Goal: Obtain resource: Obtain resource

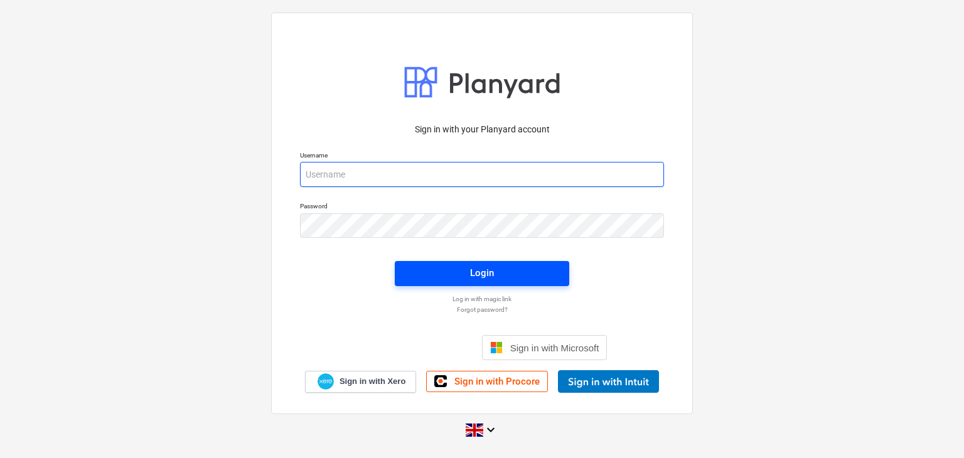
type input "[EMAIL_ADDRESS][DOMAIN_NAME]"
click at [466, 276] on span "Login" at bounding box center [482, 273] width 144 height 16
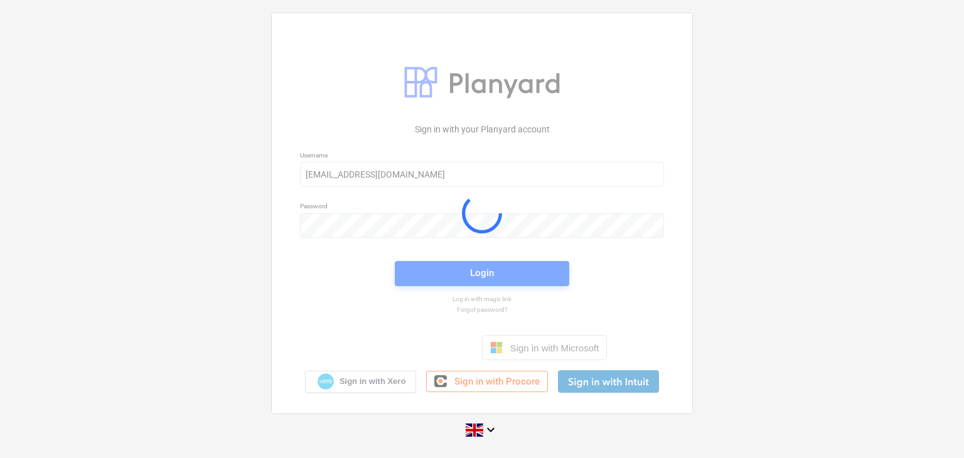
click at [466, 276] on div at bounding box center [482, 213] width 420 height 400
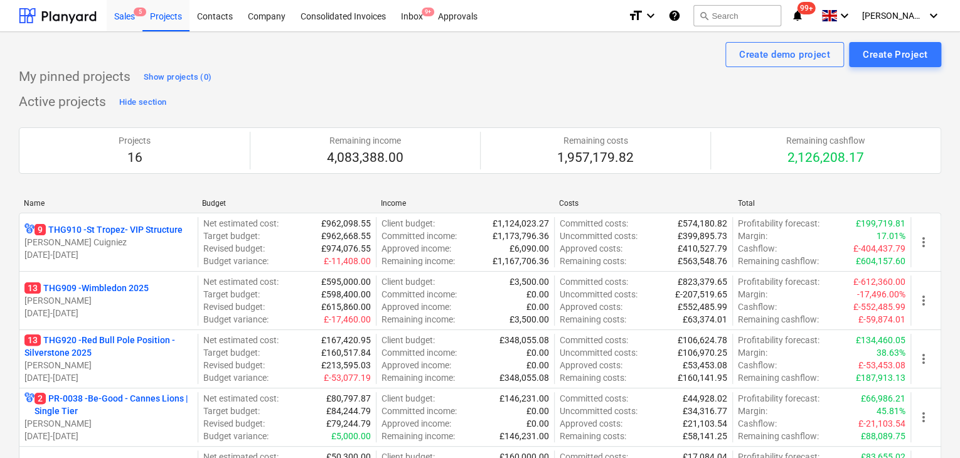
click at [139, 6] on div "Sales 5" at bounding box center [125, 15] width 36 height 32
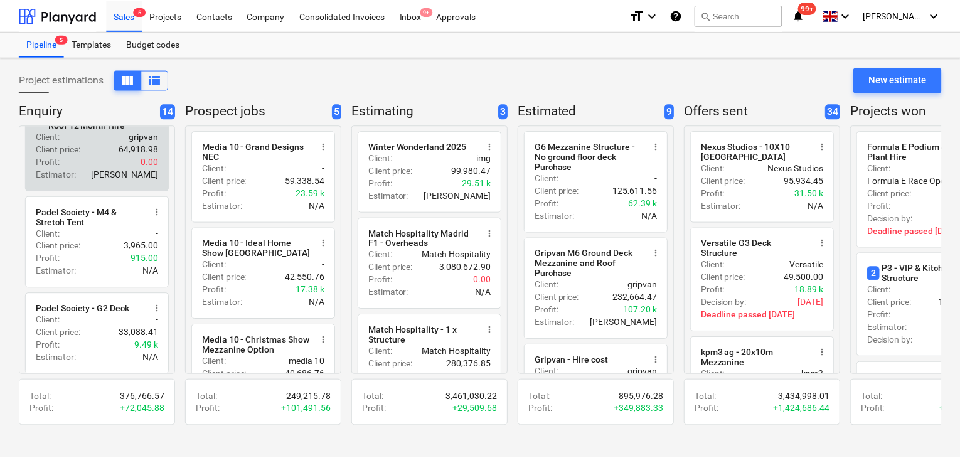
scroll to position [148, 0]
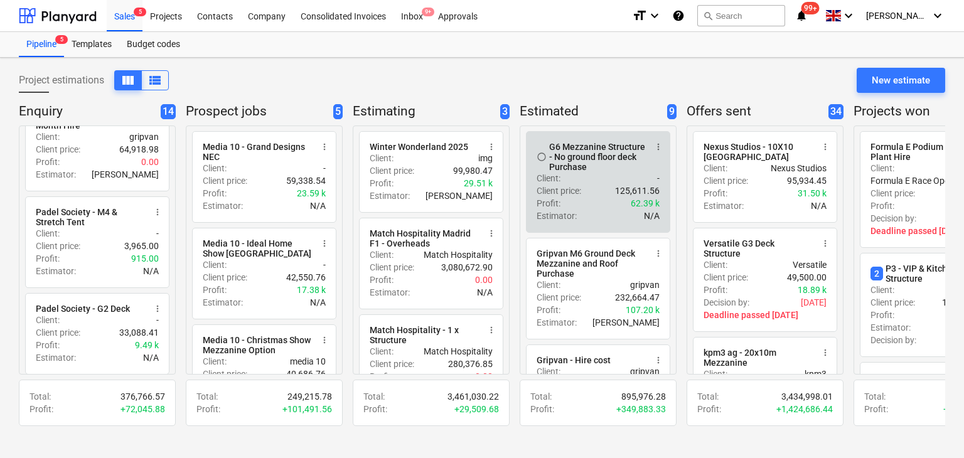
click at [547, 186] on p "Client price :" at bounding box center [558, 190] width 45 height 13
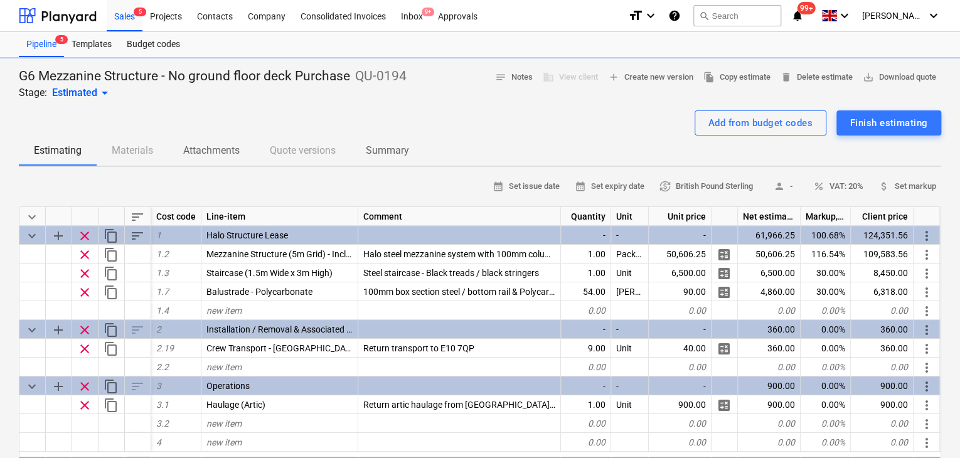
type textarea "x"
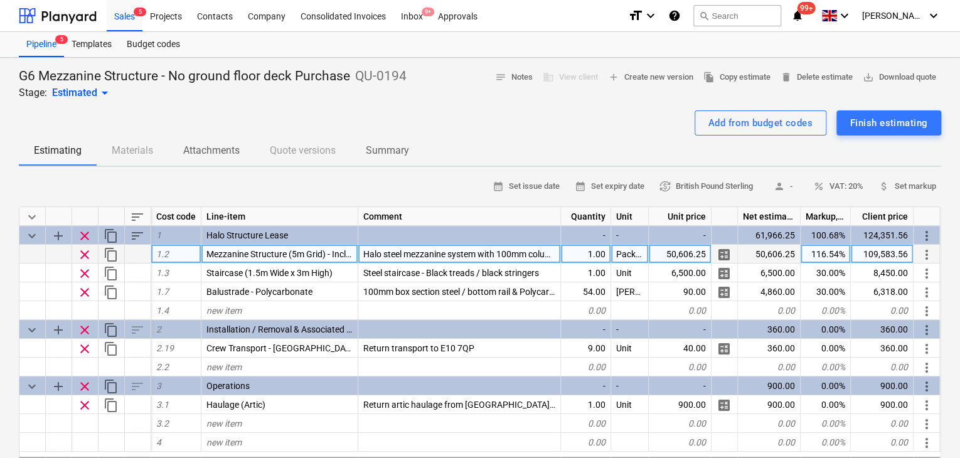
click at [364, 249] on span "Halo steel mezzanine system with 100mm columns and phenolic plywood flooring. B…" at bounding box center [757, 254] width 789 height 10
type input "10x15m Halo steel mezzanine system with 100mm columns and phenolic plywood floo…"
type textarea "x"
click at [461, 102] on div at bounding box center [480, 105] width 922 height 10
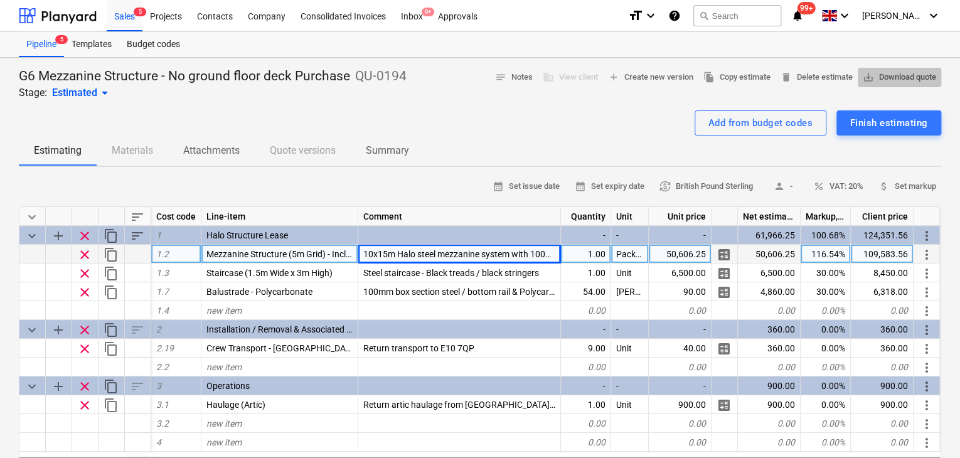
click at [895, 75] on span "save_alt Download quote" at bounding box center [899, 77] width 73 height 14
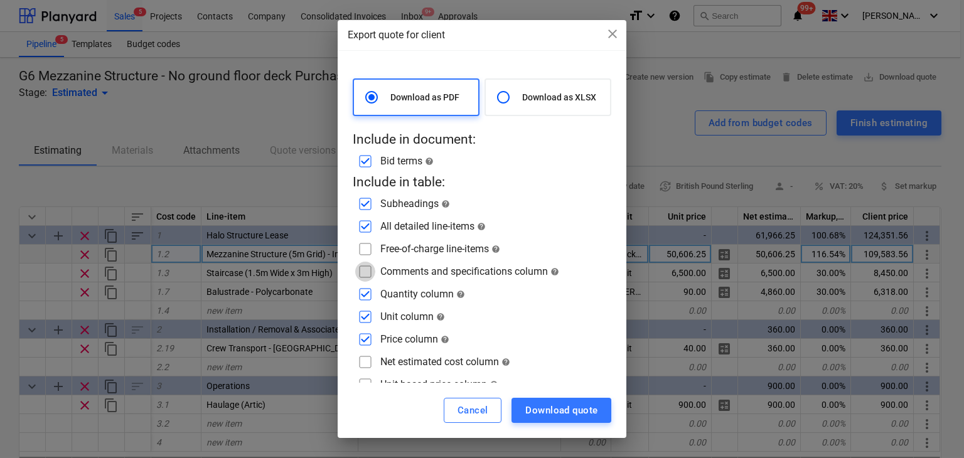
click at [368, 274] on input "checkbox" at bounding box center [365, 272] width 20 height 20
checkbox input "true"
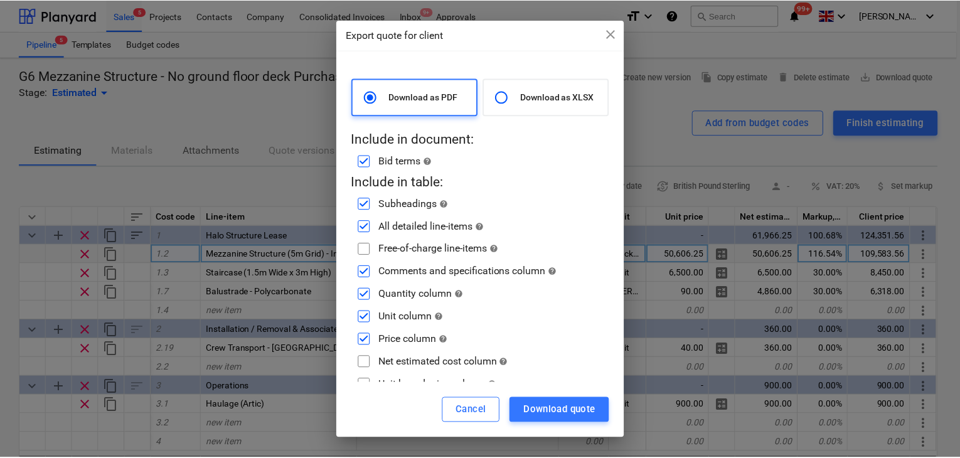
scroll to position [39, 0]
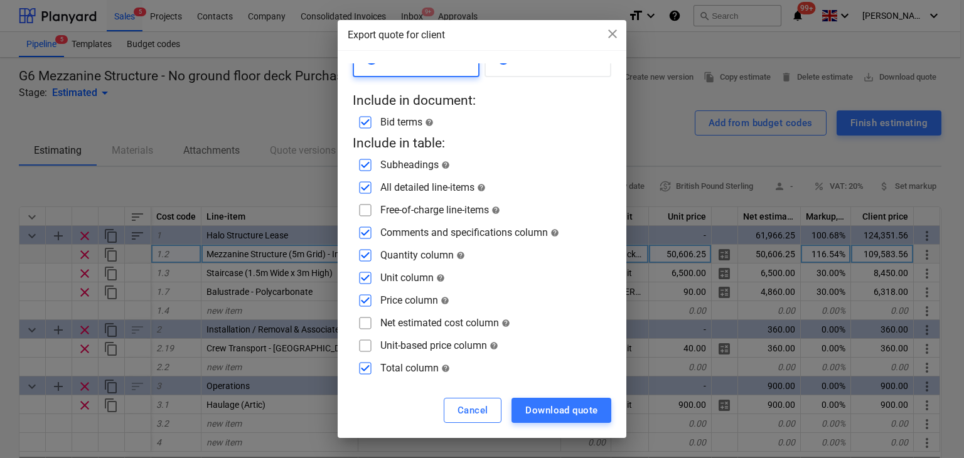
click at [531, 392] on div "Cancel Download quote" at bounding box center [482, 410] width 289 height 55
click at [547, 417] on div "Download quote" at bounding box center [561, 410] width 72 height 16
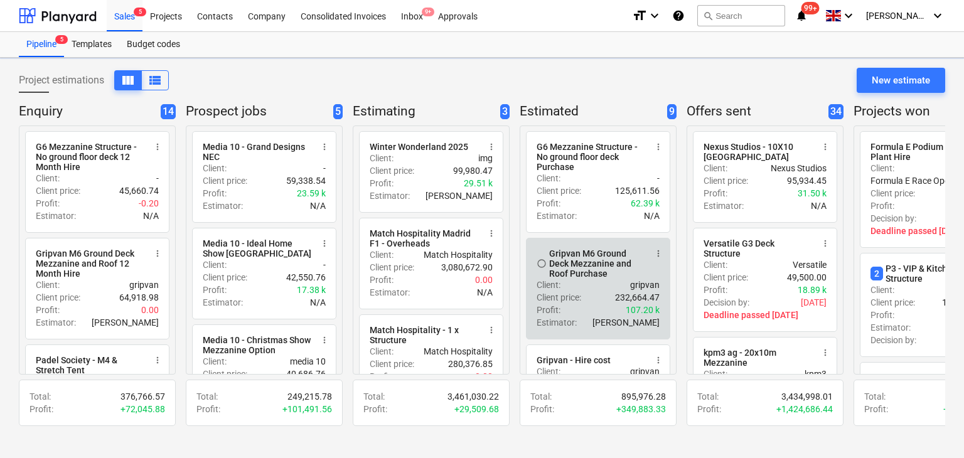
click at [653, 291] on p "gripvan" at bounding box center [644, 285] width 29 height 13
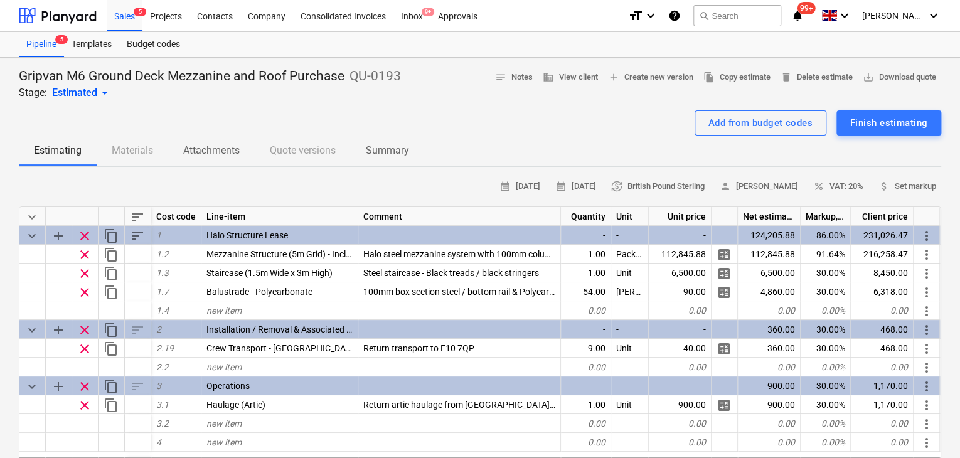
type textarea "x"
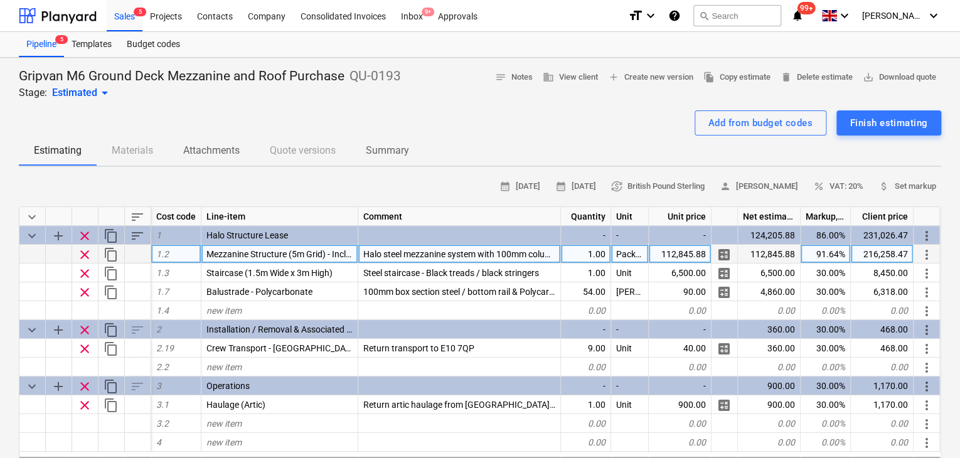
click at [385, 259] on div "Halo steel mezzanine system with 100mm columns and phenolic plywood flooring. B…" at bounding box center [459, 254] width 203 height 19
type input "10x15m Halo steel mezzanine and ground floor decksystem with 100mm columns and …"
type textarea "x"
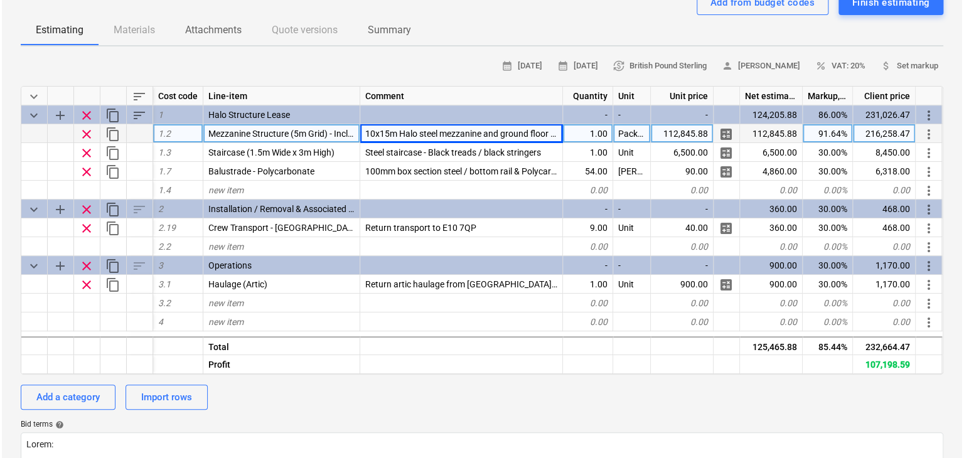
scroll to position [0, 0]
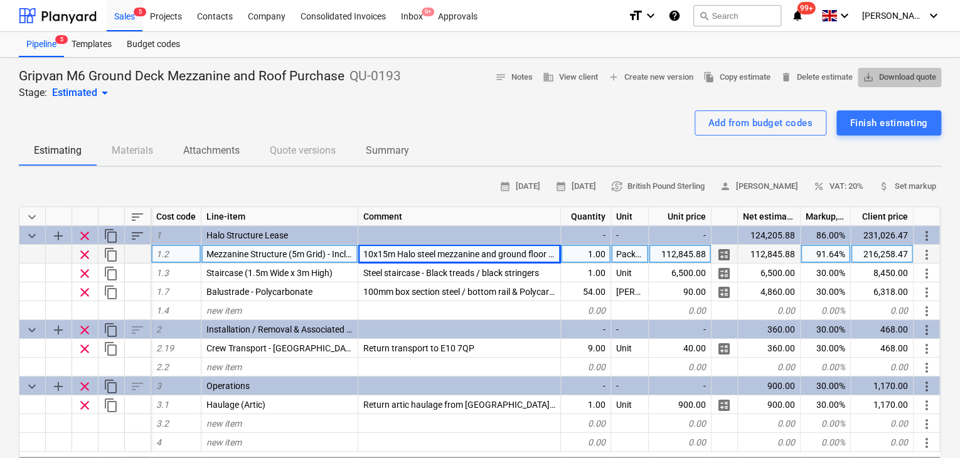
click at [905, 79] on span "save_alt Download quote" at bounding box center [899, 77] width 73 height 14
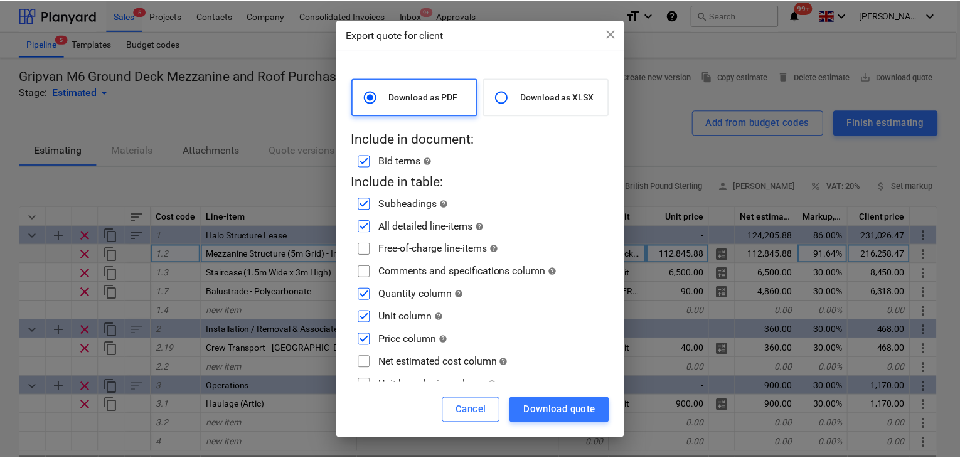
scroll to position [39, 0]
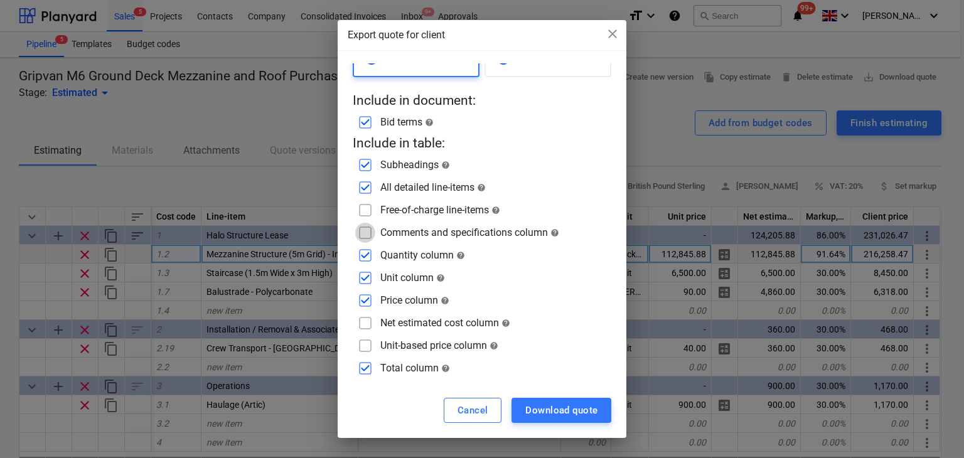
click at [363, 237] on input "checkbox" at bounding box center [365, 233] width 20 height 20
checkbox input "true"
click at [360, 327] on input "checkbox" at bounding box center [365, 323] width 20 height 20
checkbox input "false"
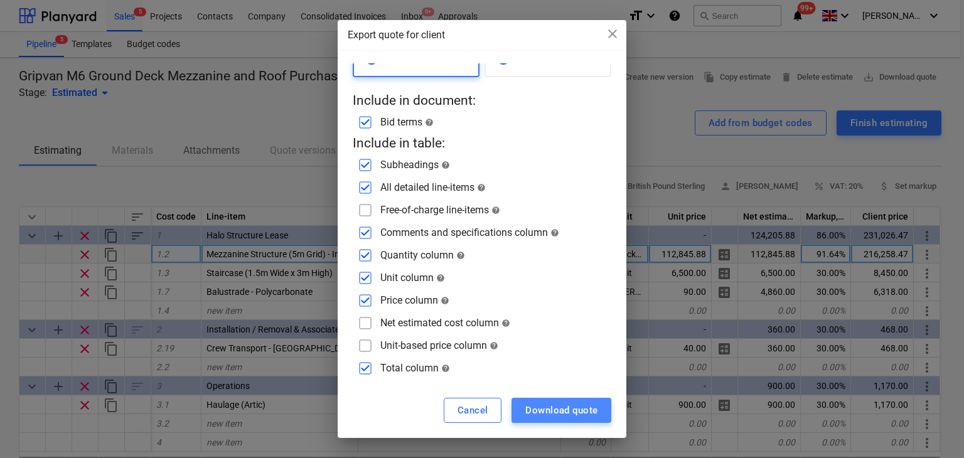
click at [592, 415] on div "Download quote" at bounding box center [561, 410] width 72 height 16
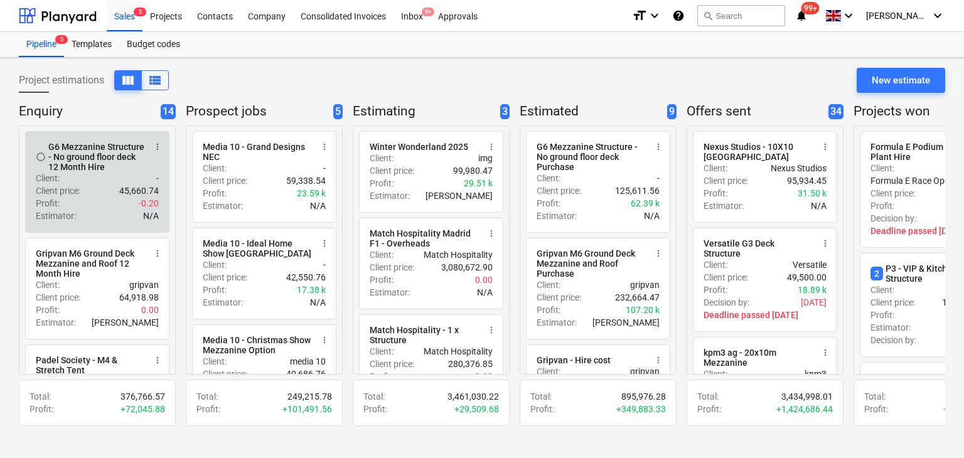
click at [49, 219] on p "Estimator :" at bounding box center [56, 216] width 40 height 13
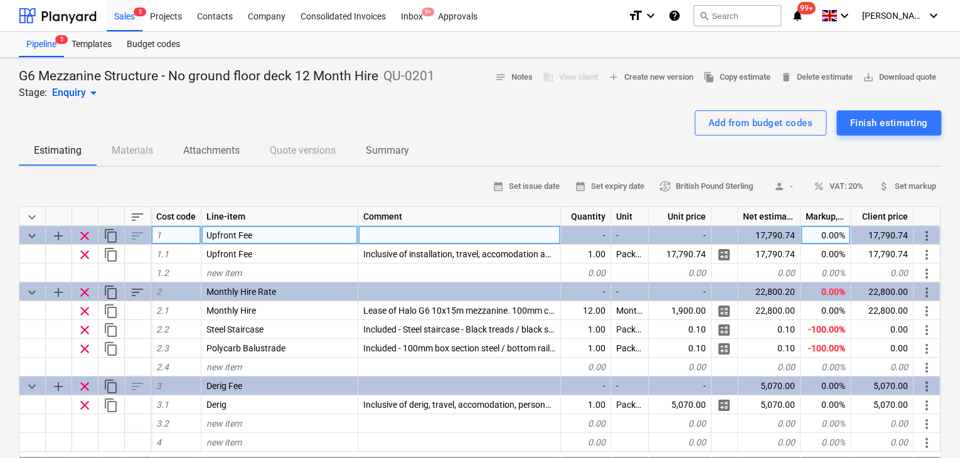
type textarea "x"
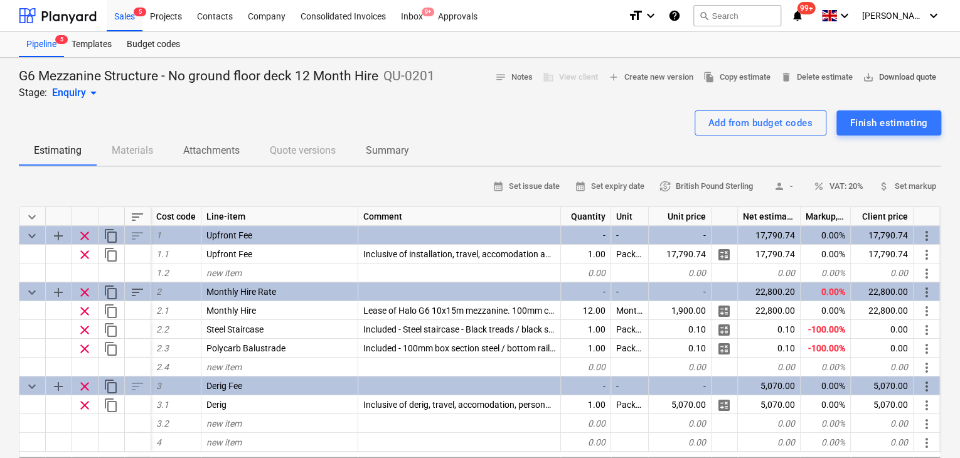
click at [883, 68] on button "save_alt Download quote" at bounding box center [899, 77] width 83 height 19
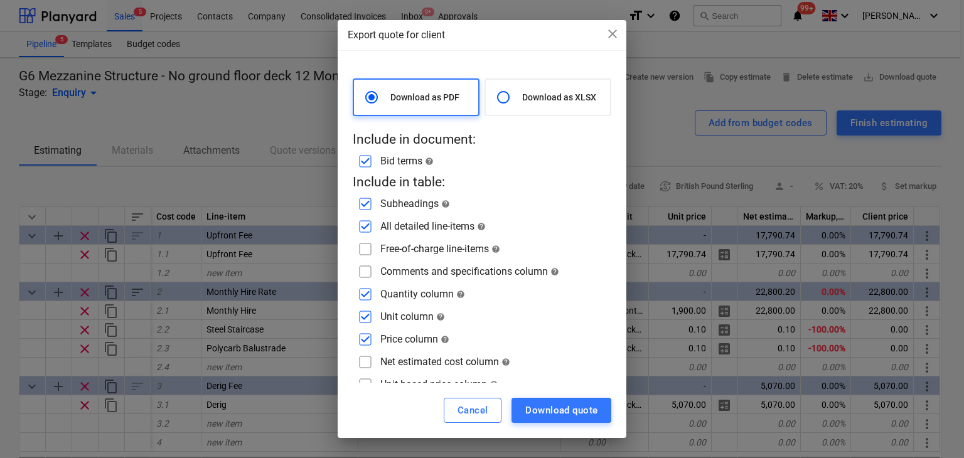
click at [363, 277] on input "checkbox" at bounding box center [365, 272] width 20 height 20
checkbox input "true"
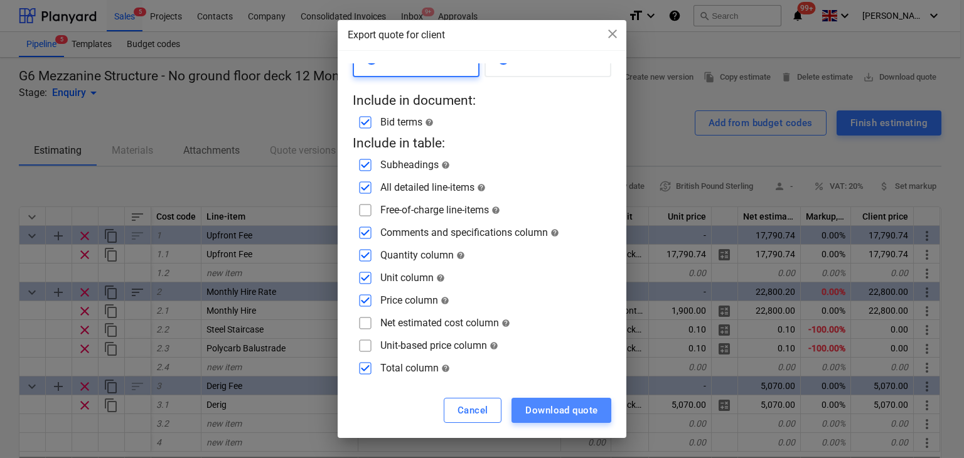
click at [556, 415] on div "Download quote" at bounding box center [561, 410] width 72 height 16
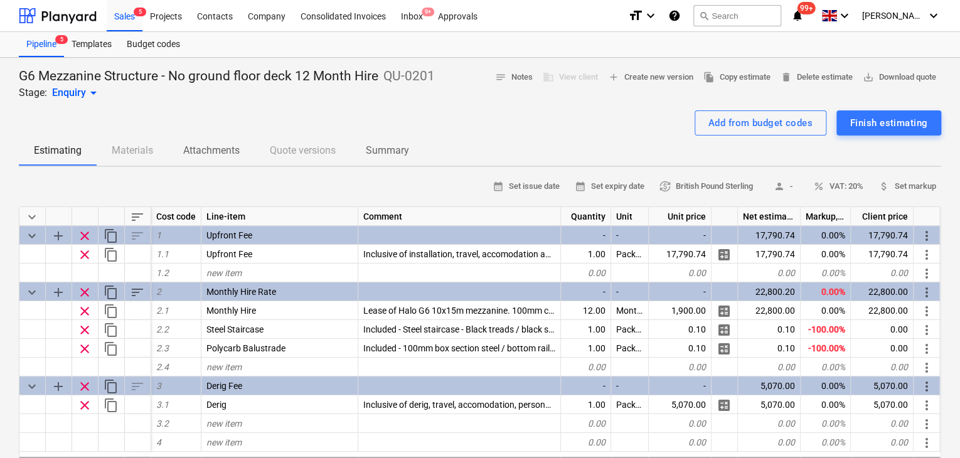
click at [898, 46] on div "Pipeline 5 Templates Budget codes" at bounding box center [480, 44] width 922 height 25
click at [886, 73] on span "save_alt Download quote" at bounding box center [899, 77] width 73 height 14
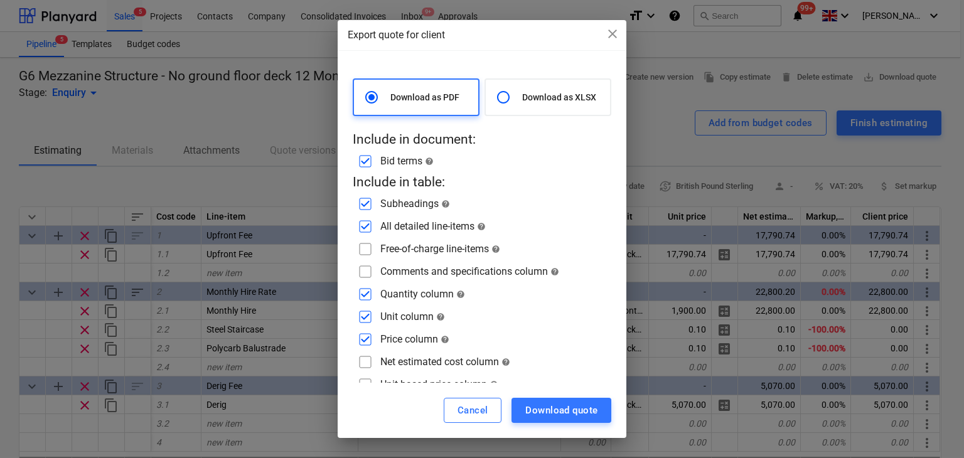
click at [366, 250] on input "checkbox" at bounding box center [365, 249] width 20 height 20
checkbox input "true"
click at [366, 272] on input "checkbox" at bounding box center [365, 272] width 20 height 20
checkbox input "true"
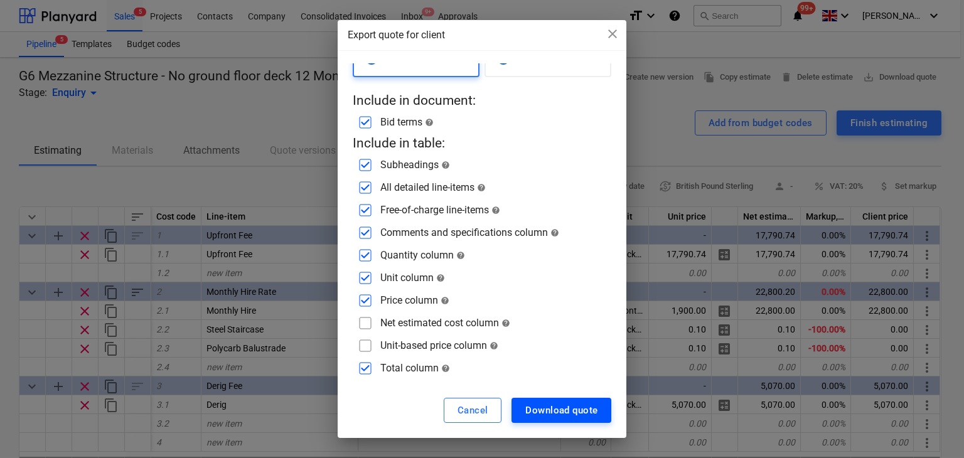
click at [586, 420] on button "Download quote" at bounding box center [561, 410] width 100 height 25
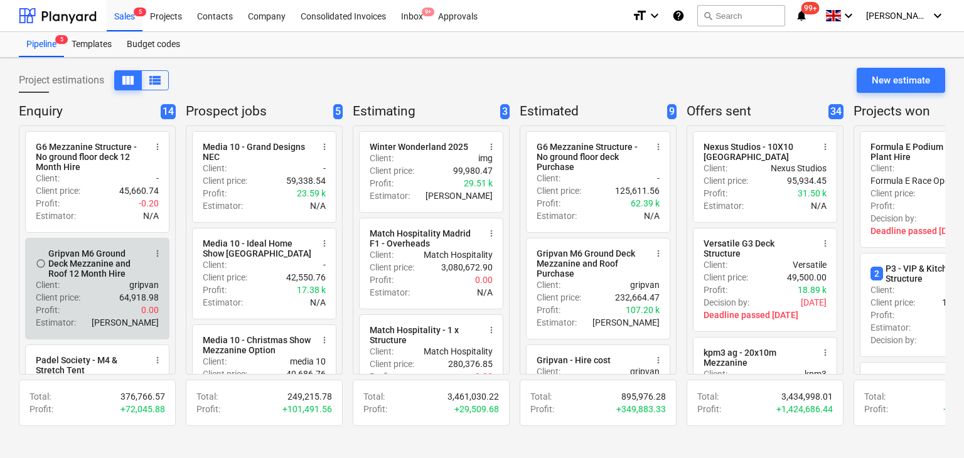
click at [123, 266] on div "Gripvan M6 Ground Deck Mezzanine and Roof 12 Month Hire" at bounding box center [96, 263] width 97 height 30
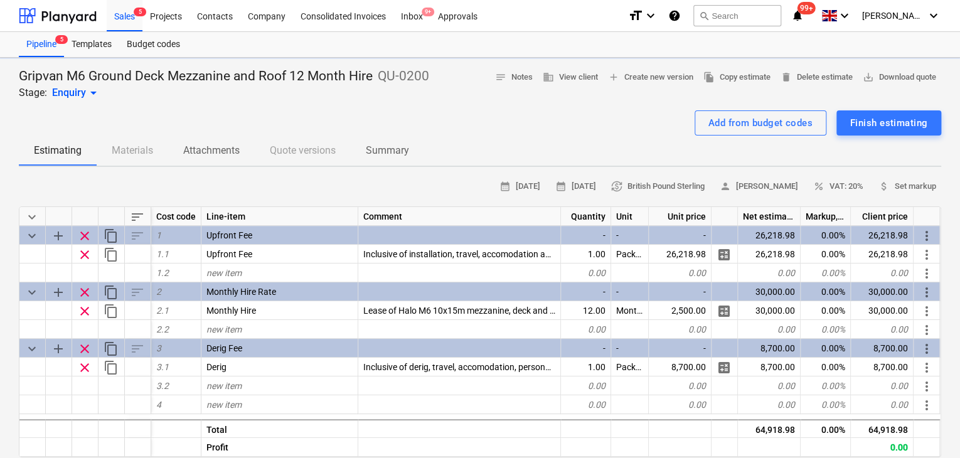
type textarea "x"
click at [934, 70] on span "save_alt Download quote" at bounding box center [899, 77] width 73 height 14
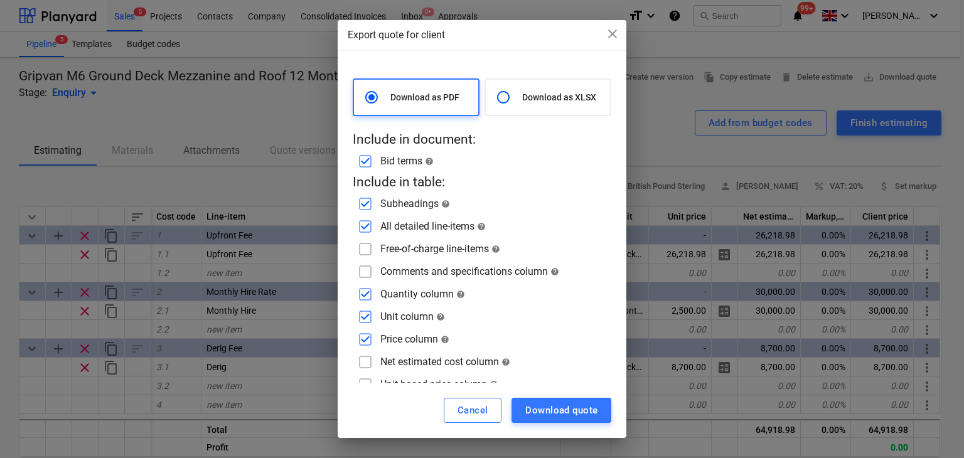
click at [376, 262] on div "Comments and specifications column help" at bounding box center [482, 272] width 259 height 20
click at [368, 254] on input "checkbox" at bounding box center [365, 249] width 20 height 20
checkbox input "true"
click at [615, 33] on span "close" at bounding box center [612, 33] width 15 height 15
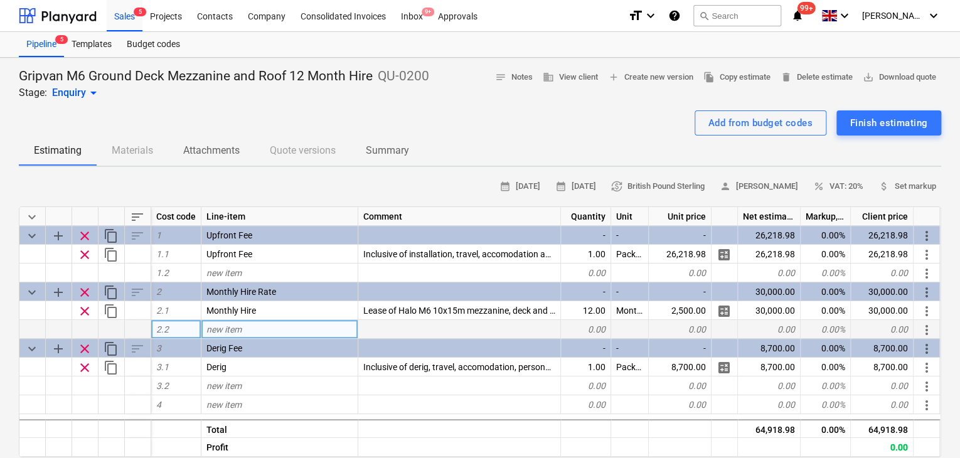
click at [248, 325] on div "new item" at bounding box center [279, 329] width 157 height 19
type input "Staircase"
type textarea "x"
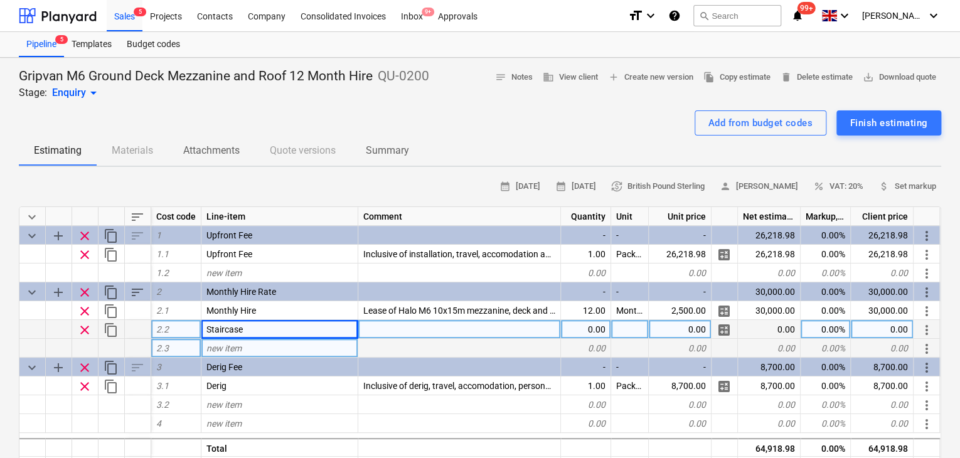
click at [248, 339] on div "new item" at bounding box center [279, 348] width 157 height 19
type input "Polycarb Balustrade"
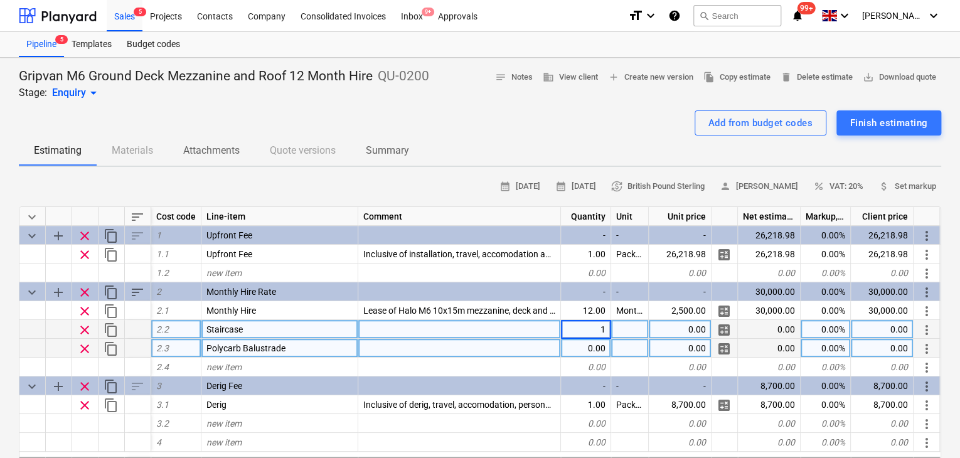
type textarea "x"
type input "Package"
type textarea "x"
type input "Package"
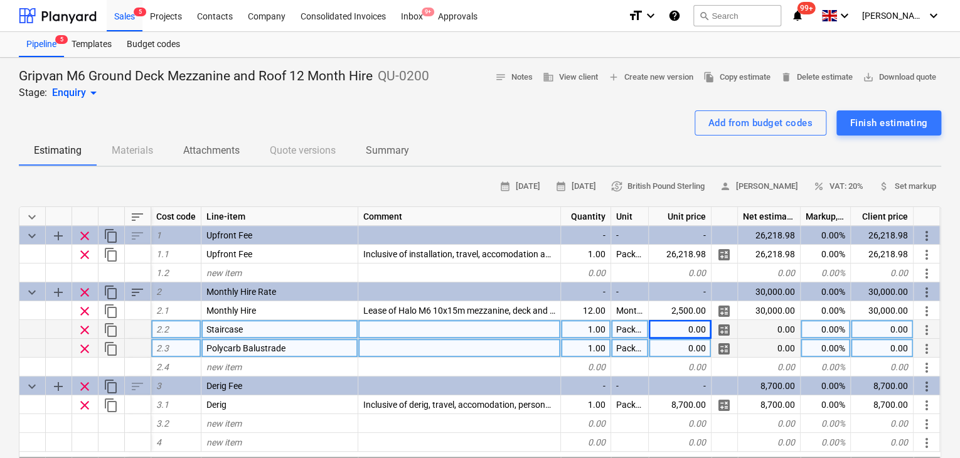
click at [720, 116] on div "Add from budget codes" at bounding box center [760, 123] width 104 height 16
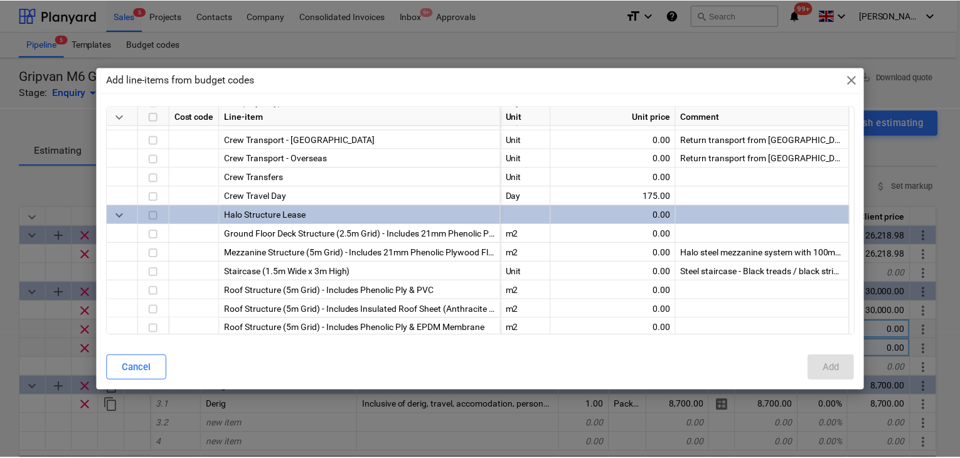
scroll to position [449, 0]
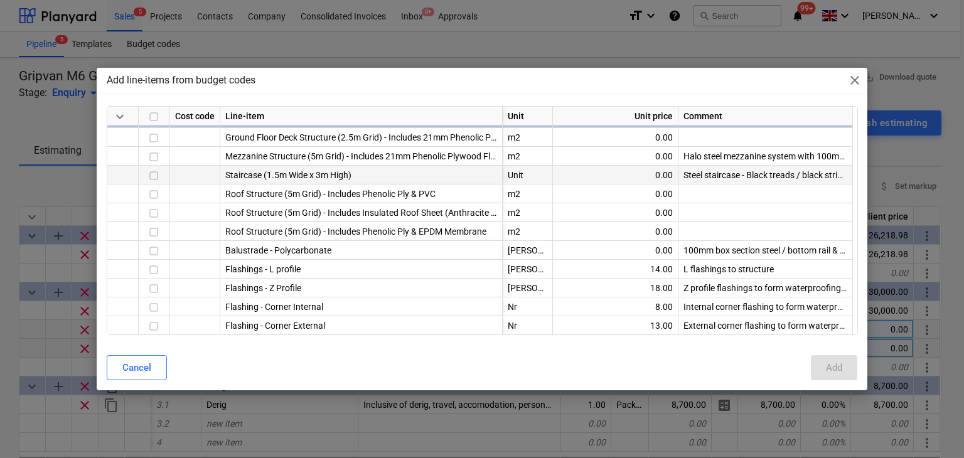
click at [698, 178] on div "Steel staircase - Black treads / black stringers" at bounding box center [765, 175] width 174 height 19
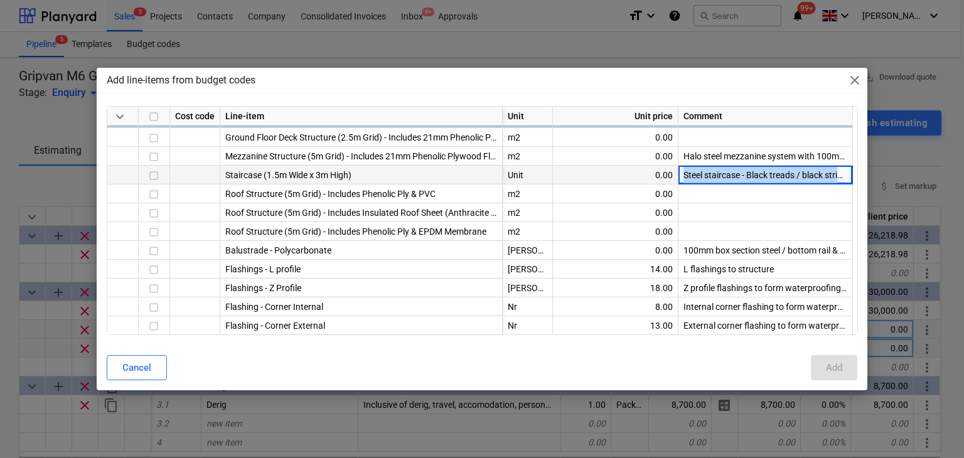
type textarea "x"
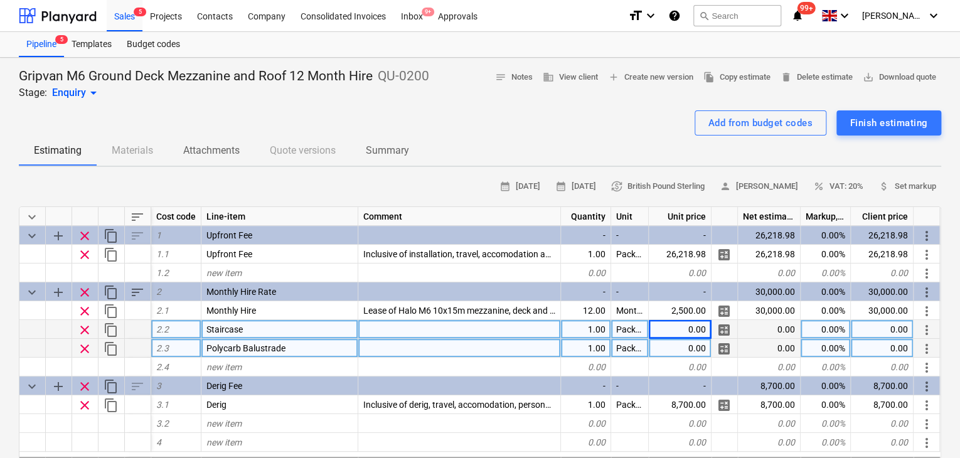
click at [369, 329] on div at bounding box center [459, 329] width 203 height 19
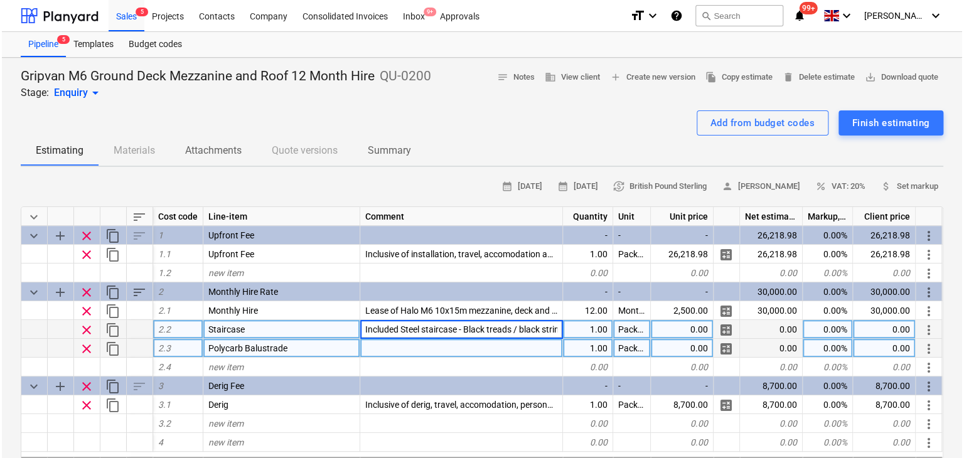
scroll to position [0, 21]
type input "Included - Steel staircase - Black treads / black stringers"
type textarea "x"
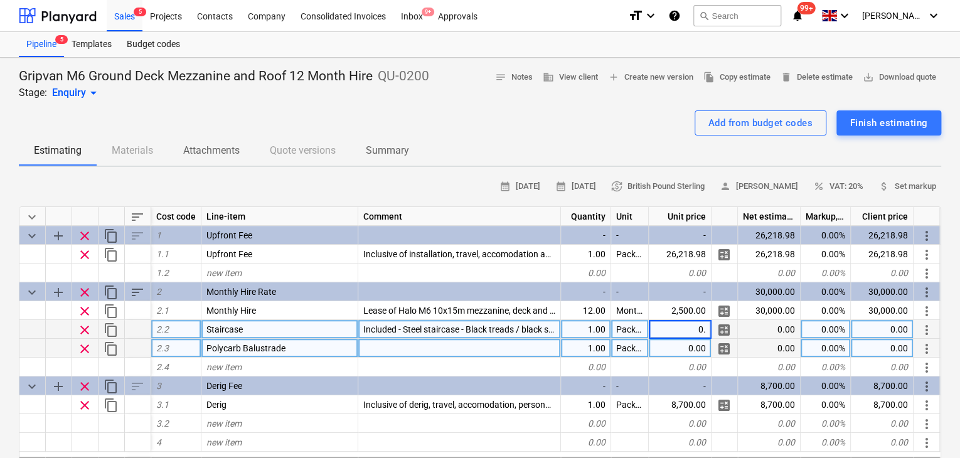
type input "0.1"
type textarea "x"
type input "-100"
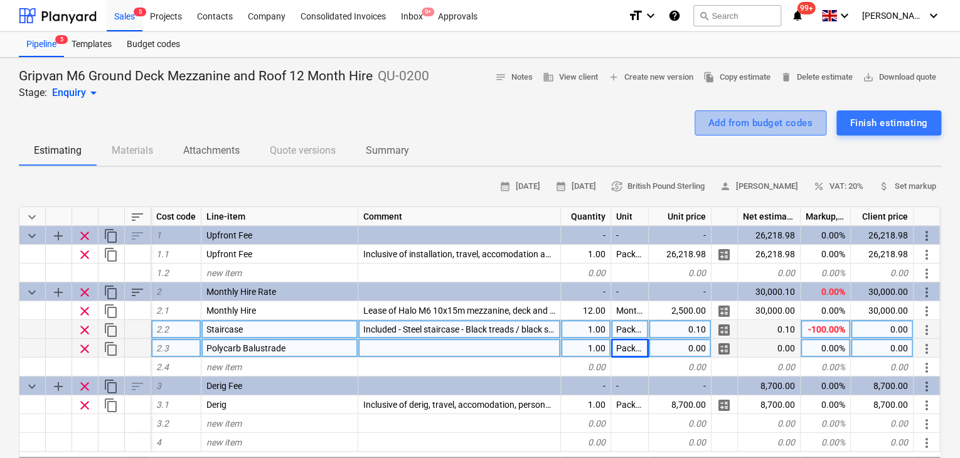
click at [762, 117] on div "Add from budget codes" at bounding box center [760, 123] width 104 height 16
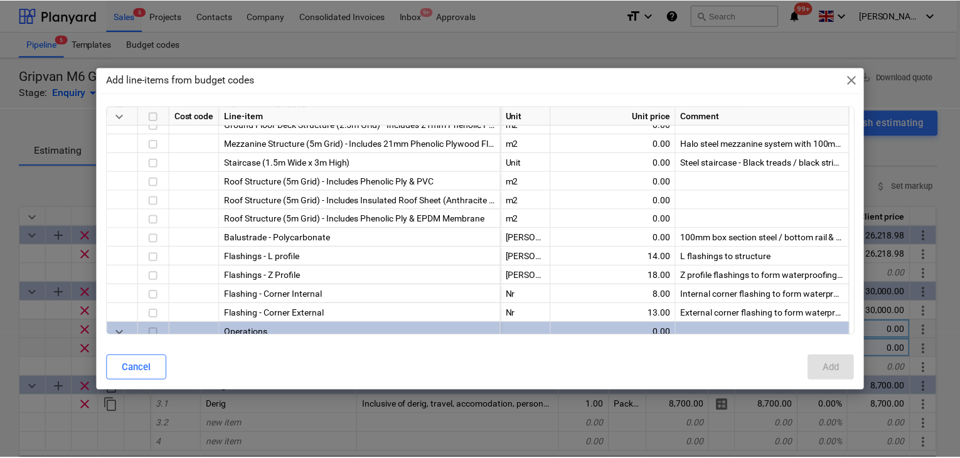
scroll to position [462, 0]
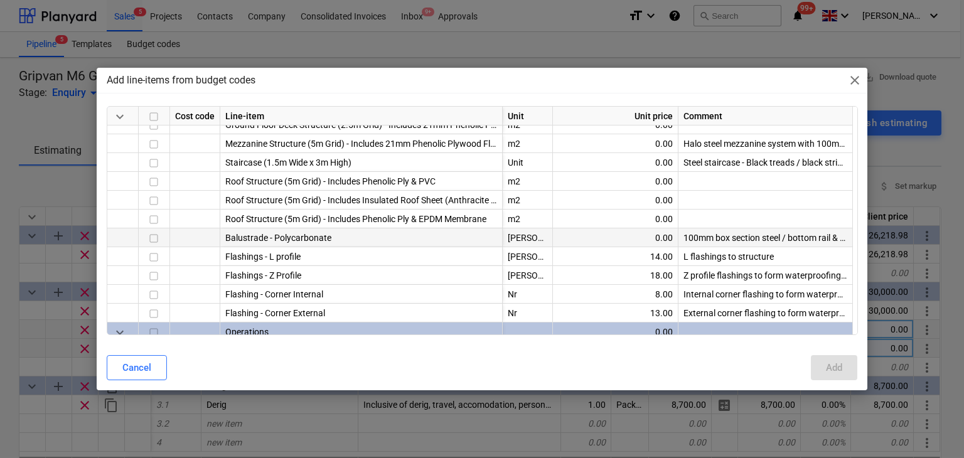
click at [766, 238] on div "100mm box section steel / bottom rail & Polycarbonate infill (frosted)." at bounding box center [765, 237] width 174 height 19
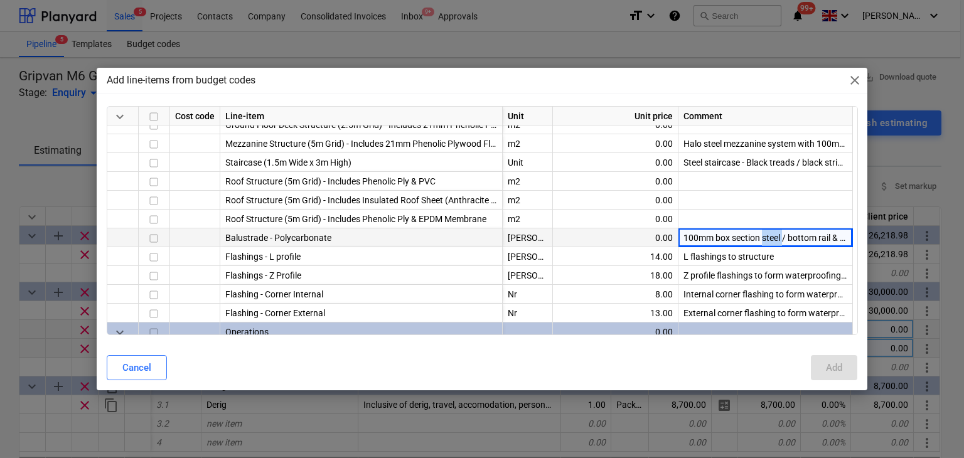
click at [766, 238] on div "100mm box section steel / bottom rail & Polycarbonate infill (frosted)." at bounding box center [765, 237] width 174 height 19
copy div "100mm box section steel / bottom rail & Polycarbonate infill (frosted)."
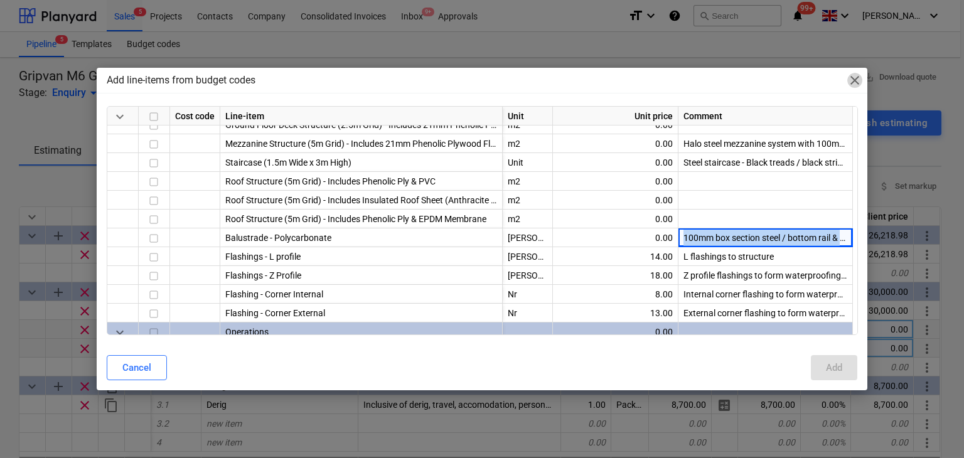
click at [853, 87] on span "close" at bounding box center [854, 80] width 15 height 15
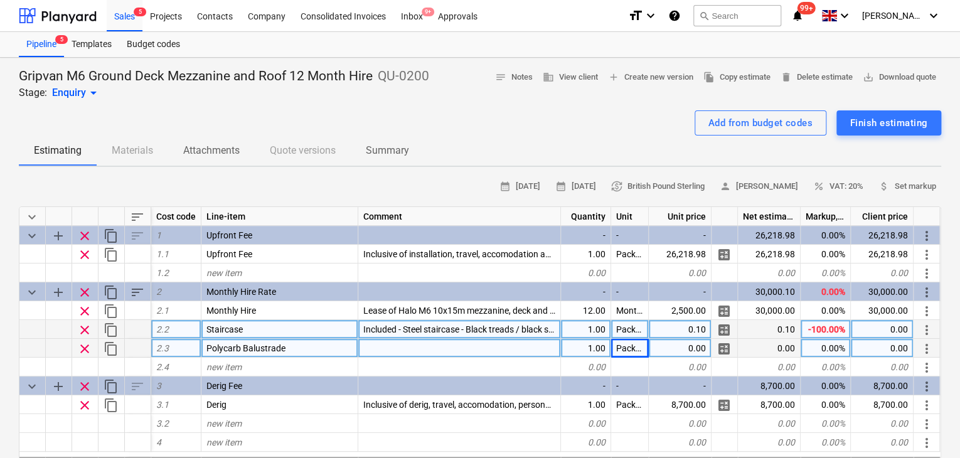
click at [387, 353] on div at bounding box center [459, 348] width 203 height 19
type textarea "x"
type input "0.1"
type textarea "x"
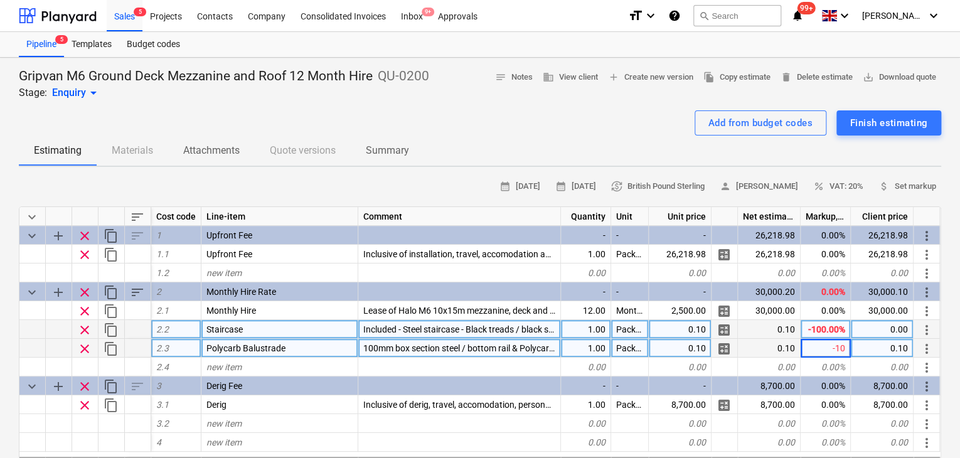
type input "-100"
type textarea "x"
click at [875, 77] on span "save_alt Download quote" at bounding box center [899, 77] width 73 height 14
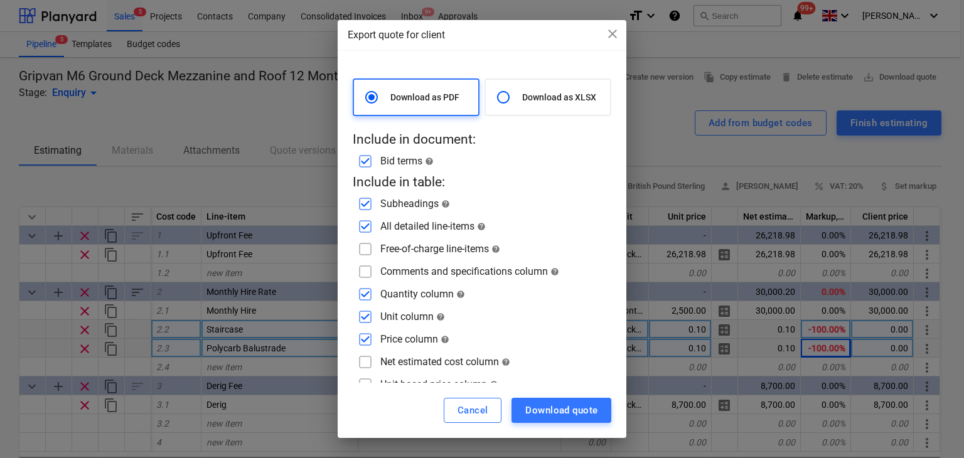
click at [183, 147] on div "Export quote for client close Download as PDF Download as XLSX Include in docum…" at bounding box center [482, 229] width 964 height 458
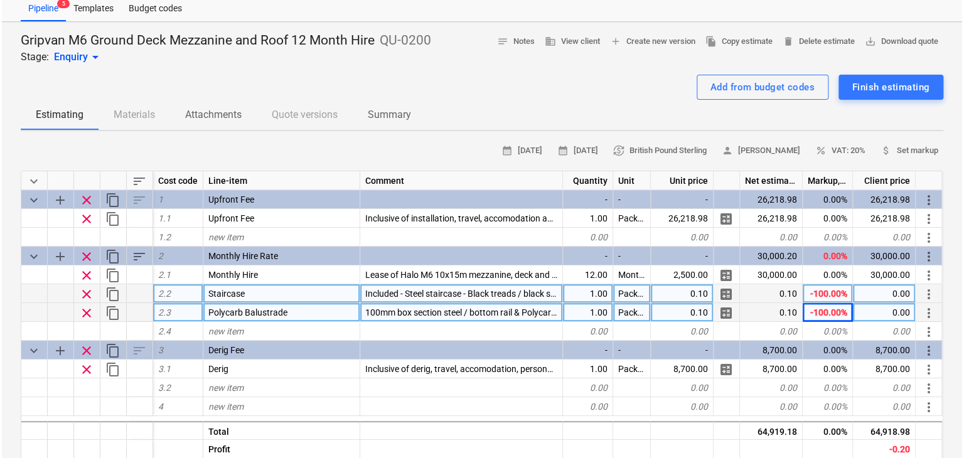
scroll to position [0, 0]
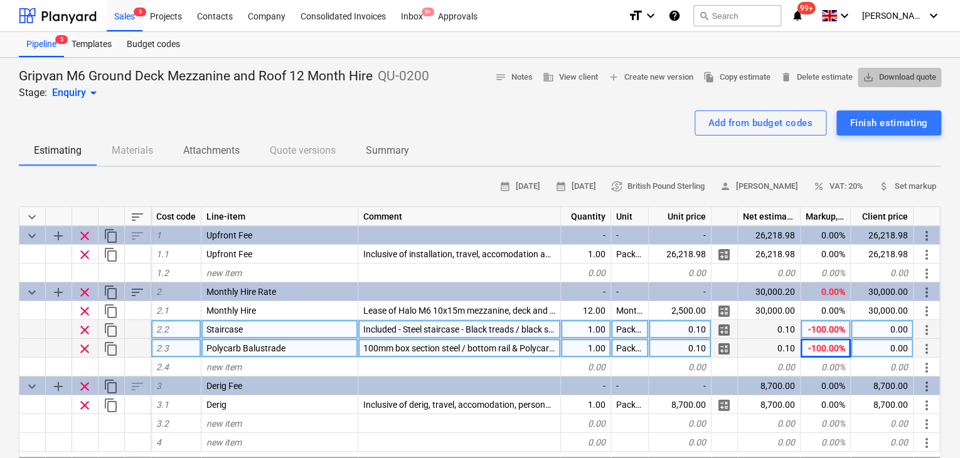
click at [900, 80] on span "save_alt Download quote" at bounding box center [899, 77] width 73 height 14
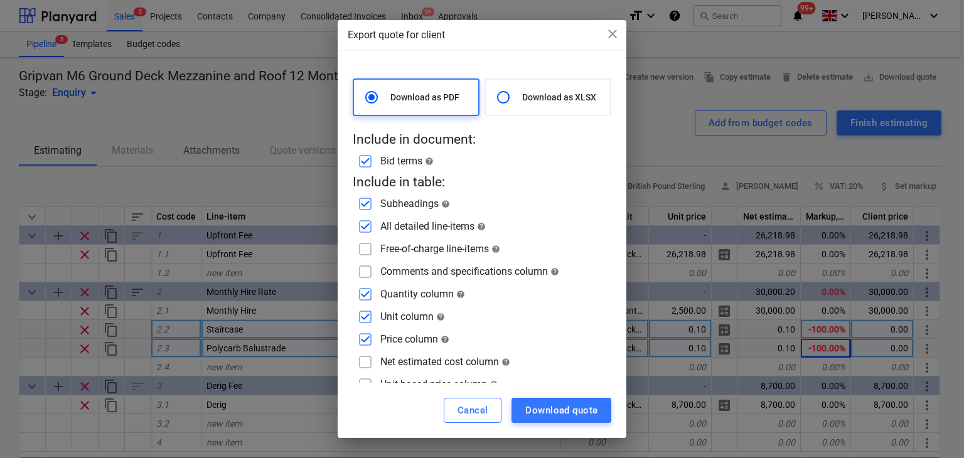
click at [369, 246] on input "checkbox" at bounding box center [365, 249] width 20 height 20
checkbox input "true"
click at [371, 259] on div "Download as PDF Download as XLSX Include in document: Bid terms help Include in…" at bounding box center [482, 247] width 259 height 339
click at [370, 267] on input "checkbox" at bounding box center [365, 272] width 20 height 20
checkbox input "true"
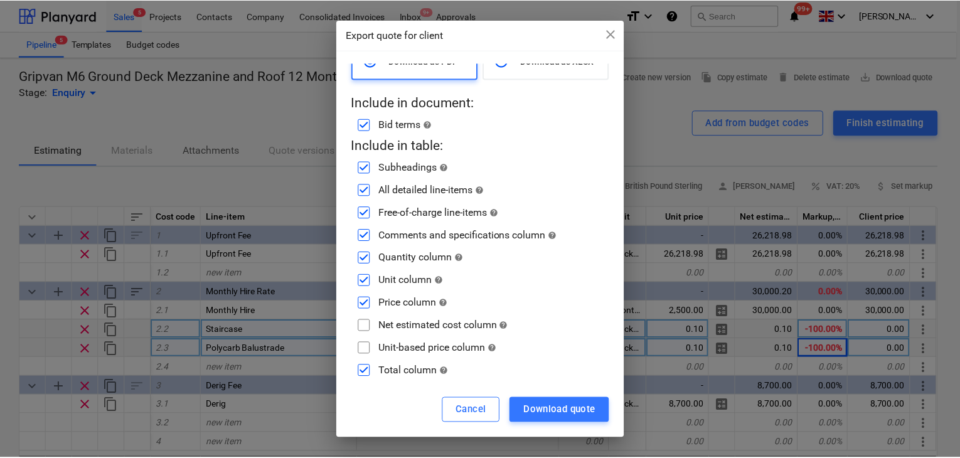
scroll to position [39, 0]
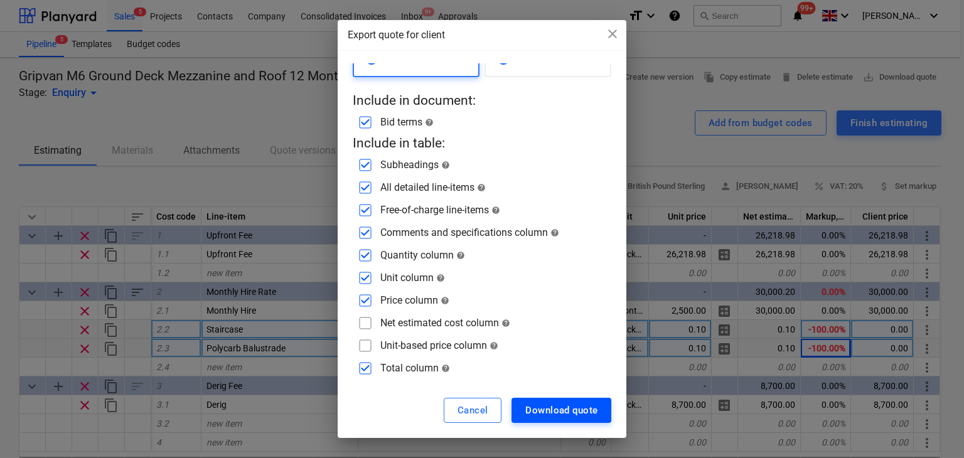
click at [572, 404] on div "Download quote" at bounding box center [561, 410] width 72 height 16
